Goal: Contribute content: Contribute content

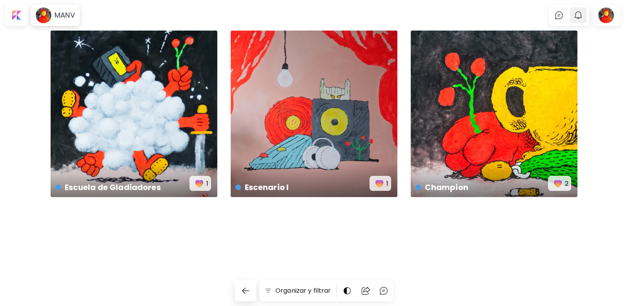
click at [578, 17] on img "button" at bounding box center [577, 15] width 9 height 9
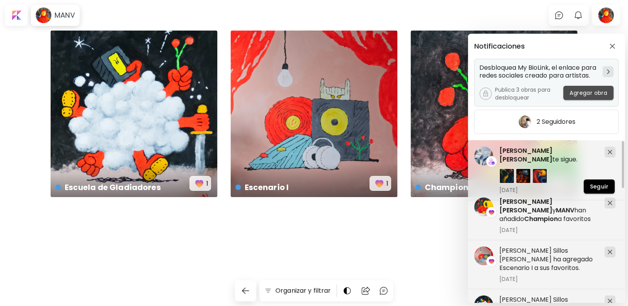
click at [586, 89] on span "Agregar obra" at bounding box center [588, 93] width 38 height 8
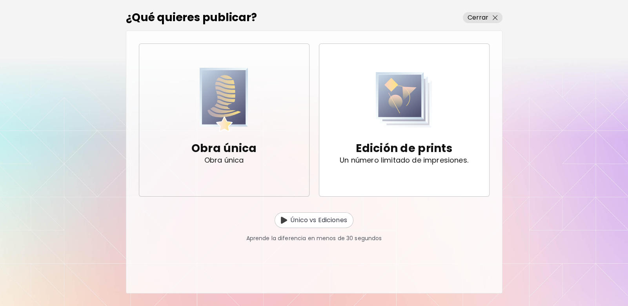
click at [233, 144] on p "Obra única" at bounding box center [223, 149] width 65 height 16
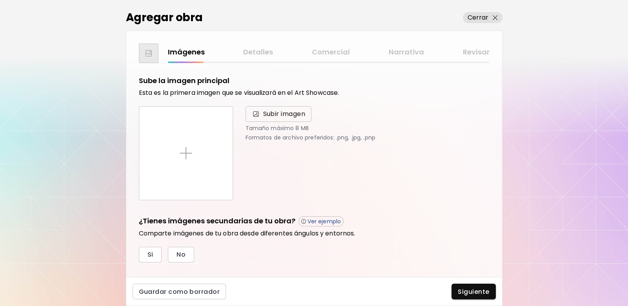
click at [263, 114] on span "Subir imagen" at bounding box center [284, 113] width 42 height 9
click at [0, 0] on input "Subir imagen" at bounding box center [0, 0] width 0 height 0
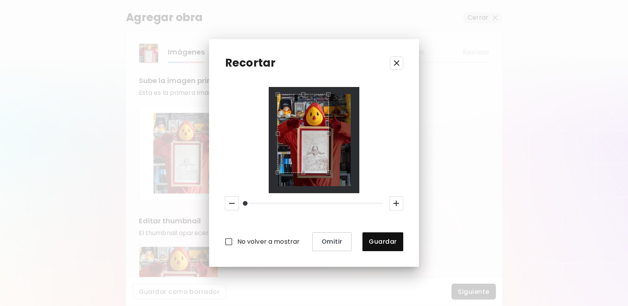
click at [330, 174] on div "Use the arrow keys to move the south east drag handle to change the crop select…" at bounding box center [330, 174] width 0 height 0
click at [308, 131] on div "Use the arrow keys to move the crop selection area" at bounding box center [306, 151] width 44 height 44
click at [399, 205] on icon "button" at bounding box center [395, 203] width 9 height 9
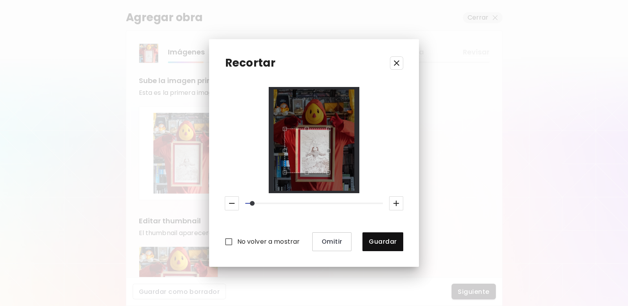
click at [399, 205] on icon "button" at bounding box center [395, 203] width 9 height 9
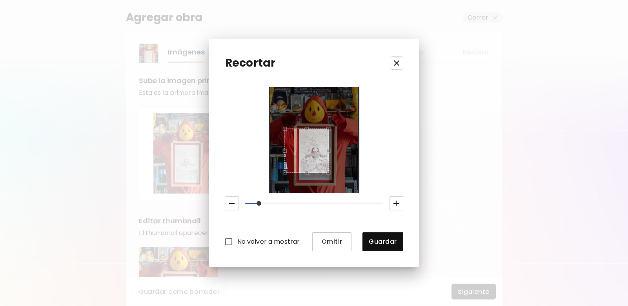
click at [399, 205] on icon "button" at bounding box center [395, 203] width 9 height 9
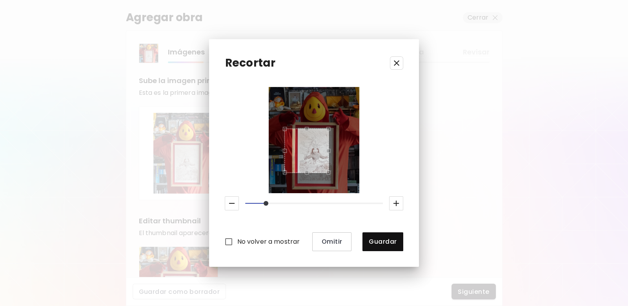
click at [399, 205] on icon "button" at bounding box center [395, 203] width 9 height 9
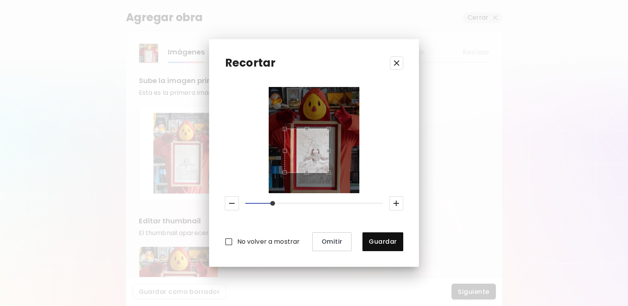
click at [399, 205] on icon "button" at bounding box center [395, 203] width 9 height 9
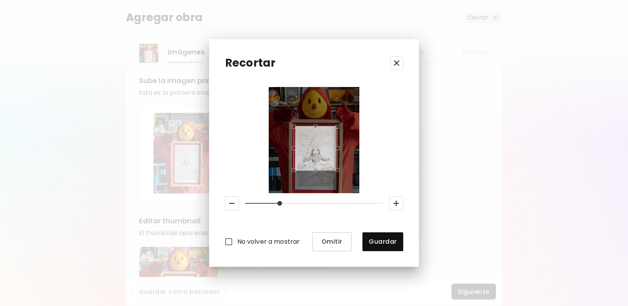
click at [321, 148] on div "Use the arrow keys to move the crop selection area" at bounding box center [315, 148] width 44 height 44
click at [314, 194] on div "No volver a mostrar Omitir Guardar" at bounding box center [314, 169] width 178 height 164
click at [315, 186] on div at bounding box center [313, 140] width 73 height 92
click at [229, 201] on icon "button" at bounding box center [231, 203] width 9 height 9
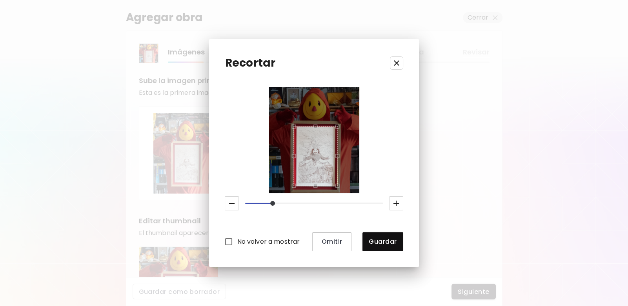
click at [297, 155] on div "Use the arrow keys to move the crop selection area" at bounding box center [315, 156] width 44 height 60
click at [308, 155] on div "Use the arrow keys to move the crop selection area" at bounding box center [315, 156] width 44 height 60
click at [317, 152] on div "Use the arrow keys to move the crop selection area" at bounding box center [316, 156] width 44 height 60
click at [315, 196] on div "No volver a mostrar Omitir Guardar" at bounding box center [314, 169] width 178 height 164
click at [235, 203] on icon "button" at bounding box center [231, 203] width 9 height 9
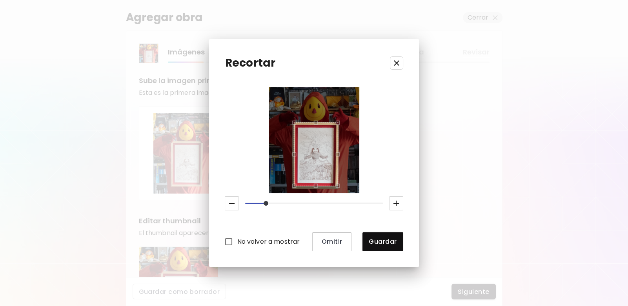
click at [314, 121] on div "Use the up and down arrow keys to move the north drag handle to change the crop…" at bounding box center [314, 121] width 0 height 0
click at [314, 186] on div at bounding box center [313, 140] width 73 height 92
click at [315, 186] on div at bounding box center [313, 140] width 73 height 92
click at [387, 240] on span "Guardar" at bounding box center [382, 242] width 28 height 8
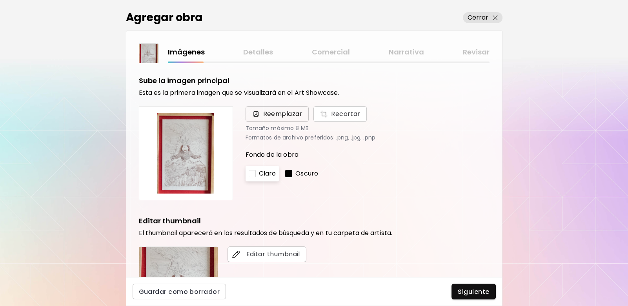
click at [276, 111] on span "Reemplazar" at bounding box center [283, 113] width 40 height 9
click at [0, 0] on input "Reemplazar Recortar" at bounding box center [0, 0] width 0 height 0
click at [182, 162] on img at bounding box center [185, 153] width 81 height 81
click at [338, 117] on span "Recortar" at bounding box center [339, 113] width 41 height 9
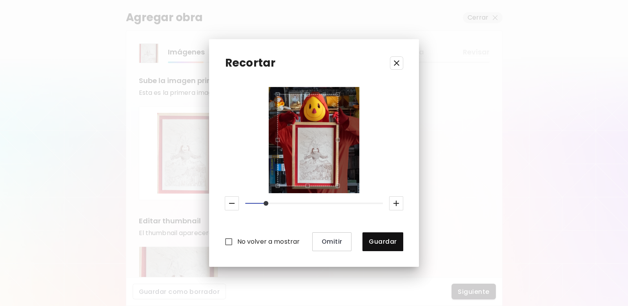
click at [240, 58] on div "Recortar No volver a mostrar Omitir Guardar" at bounding box center [313, 152] width 209 height 227
click at [370, 208] on div "No volver a mostrar Omitir Guardar" at bounding box center [314, 169] width 178 height 164
click at [232, 203] on icon "button" at bounding box center [231, 203] width 9 height 9
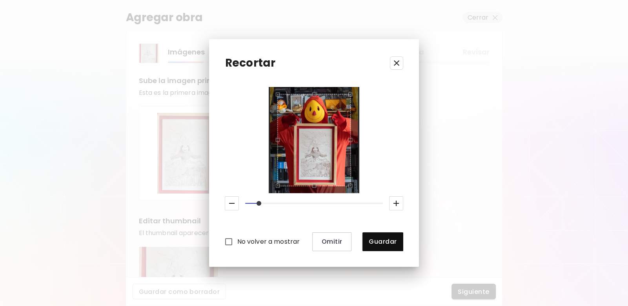
click at [232, 203] on icon "button" at bounding box center [231, 203] width 9 height 9
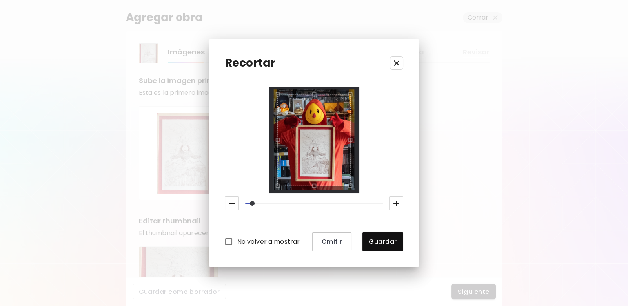
click at [232, 203] on icon "button" at bounding box center [231, 203] width 9 height 9
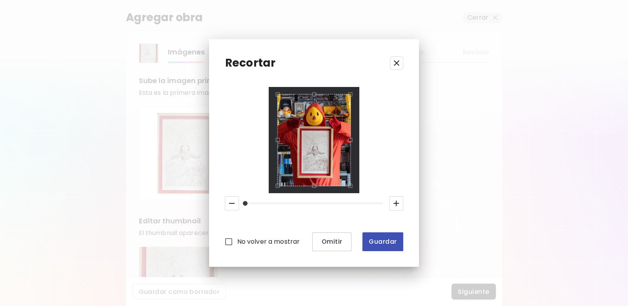
click at [376, 240] on span "Guardar" at bounding box center [382, 242] width 28 height 8
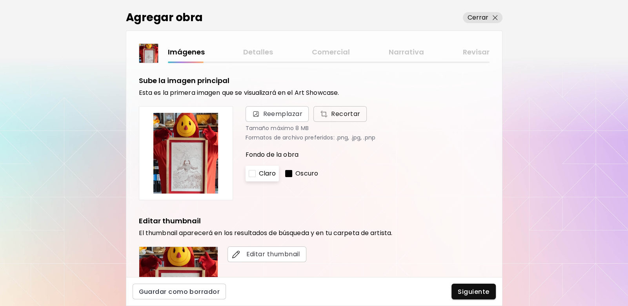
scroll to position [156, 0]
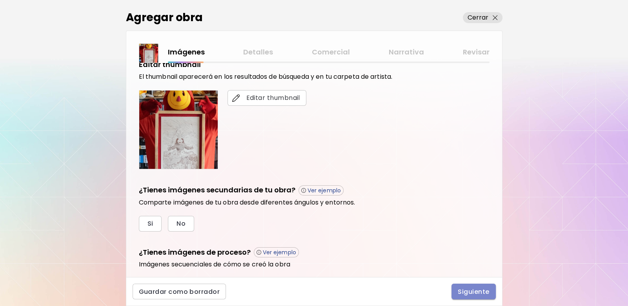
click at [465, 287] on button "Siguiente" at bounding box center [473, 292] width 44 height 16
